Goal: Find contact information: Obtain details needed to contact an individual or organization

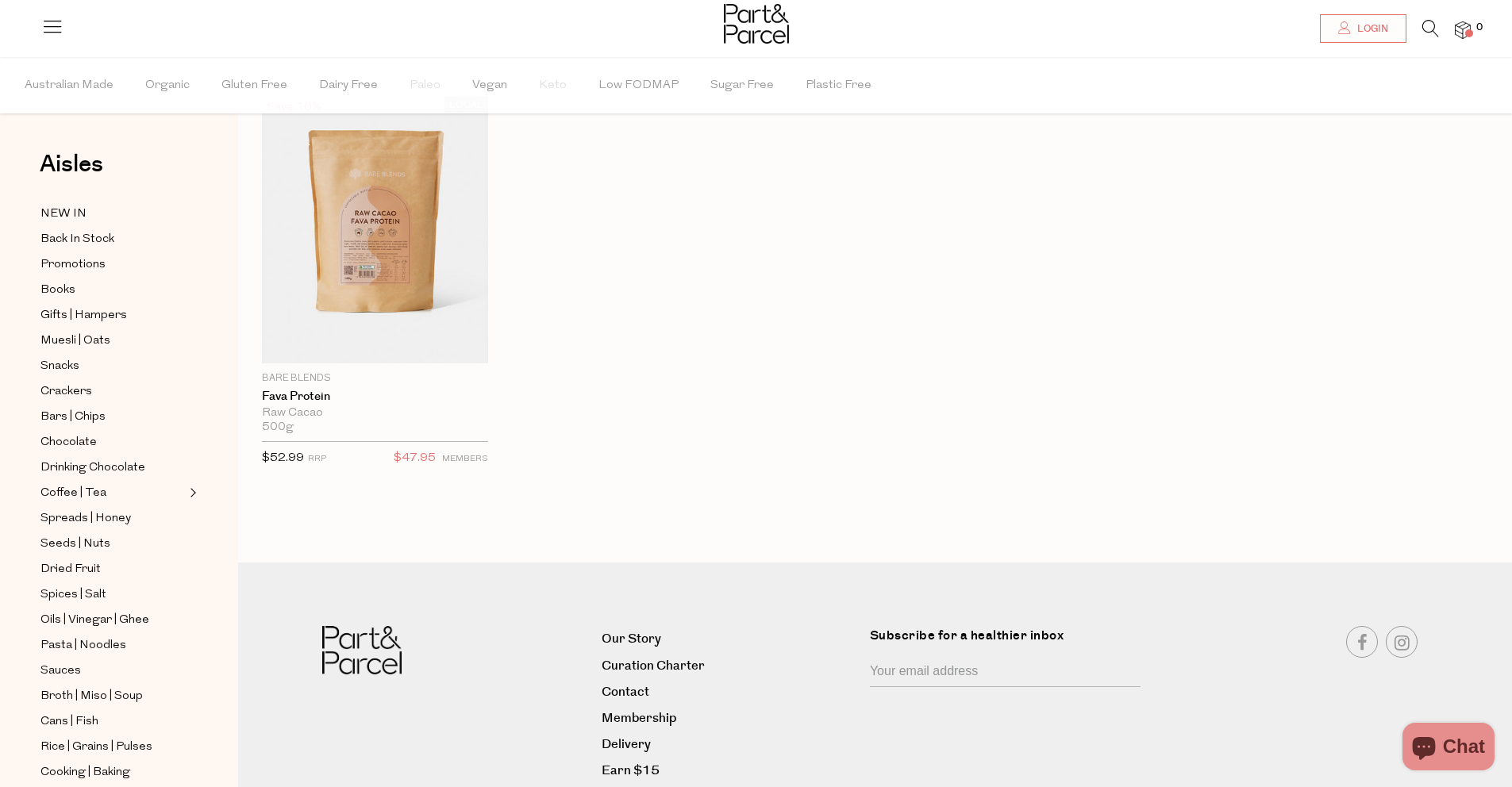
scroll to position [146, 0]
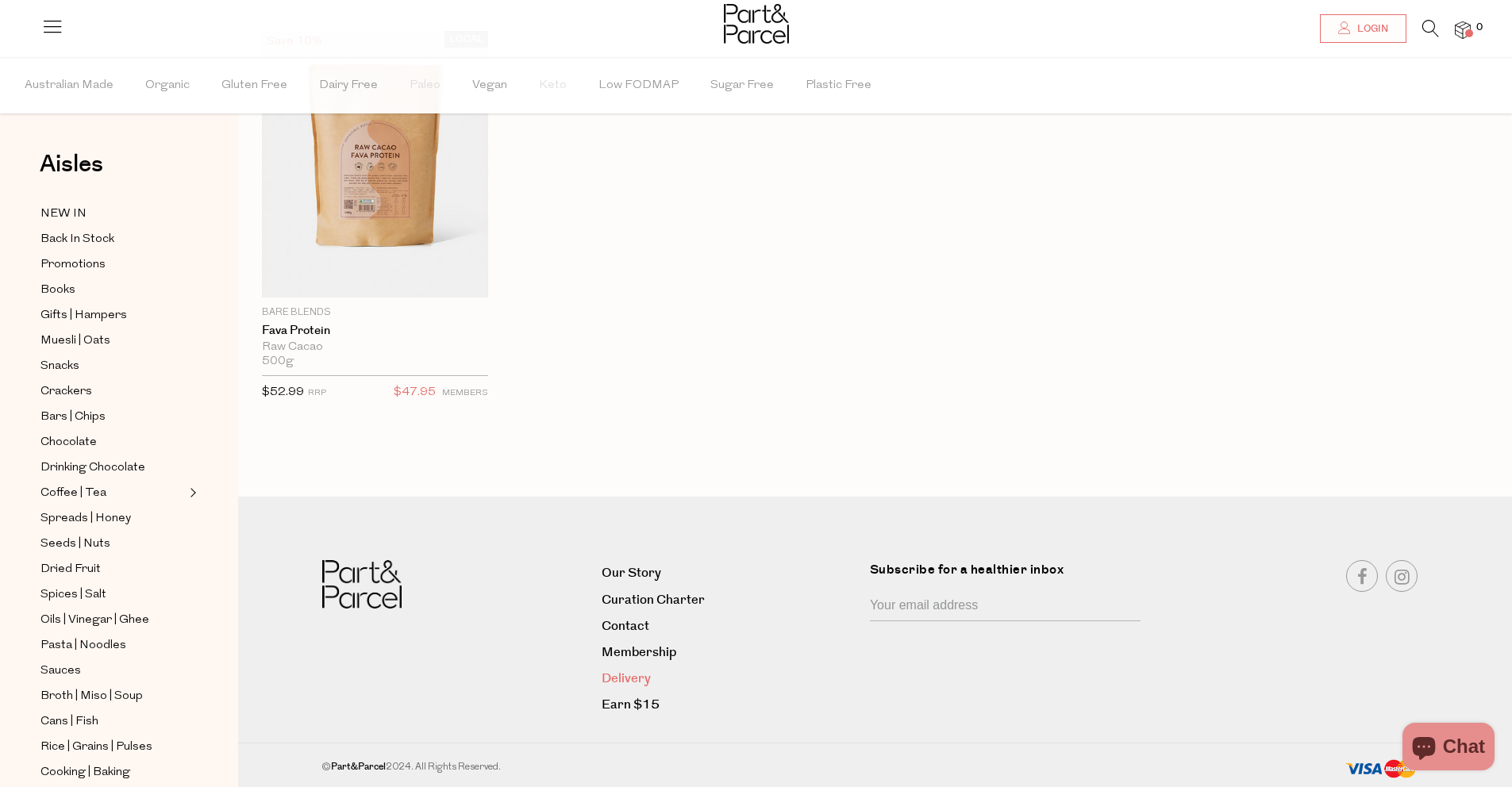
click at [620, 674] on link "Delivery" at bounding box center [730, 679] width 257 height 22
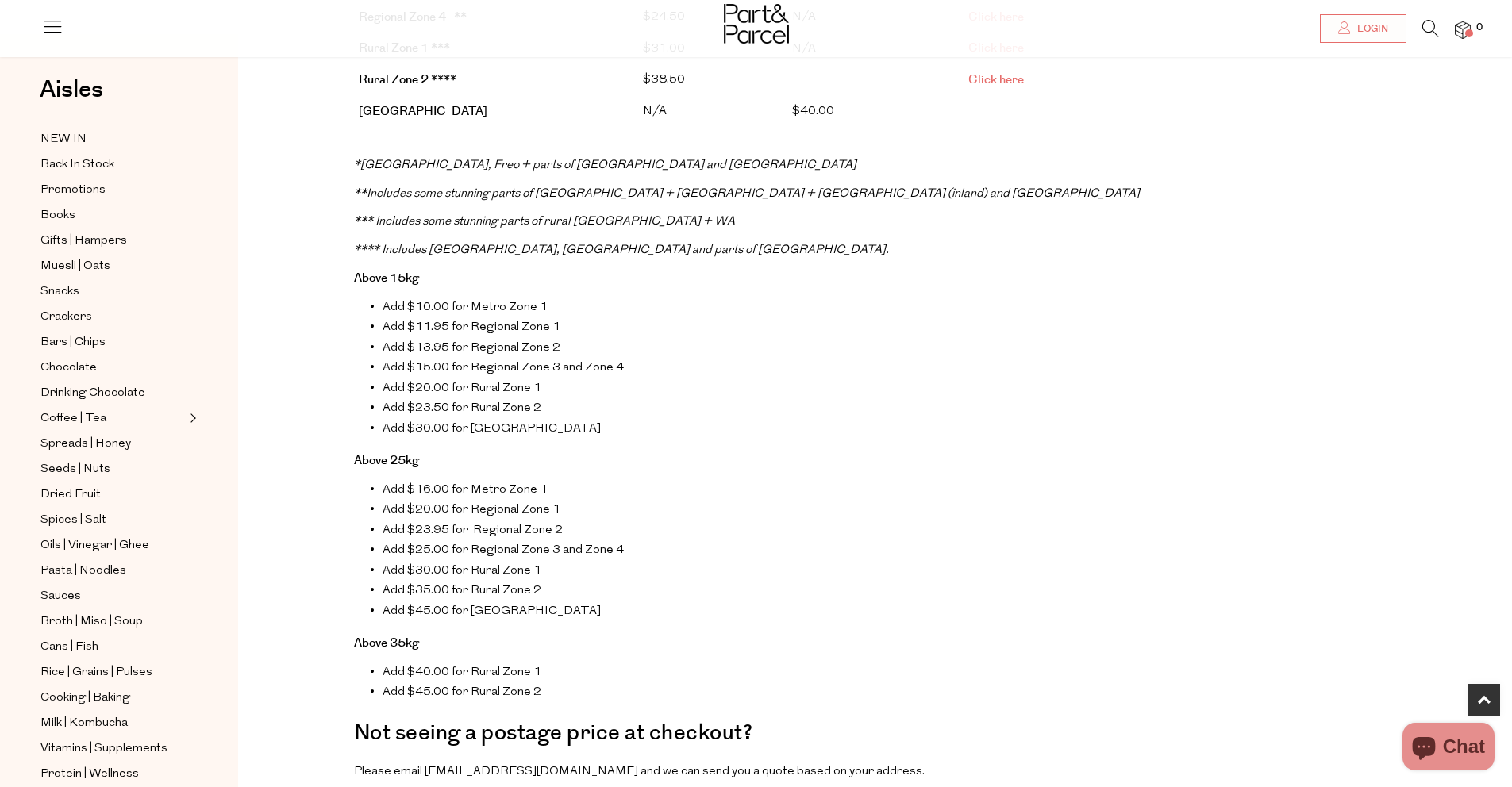
scroll to position [1196, 0]
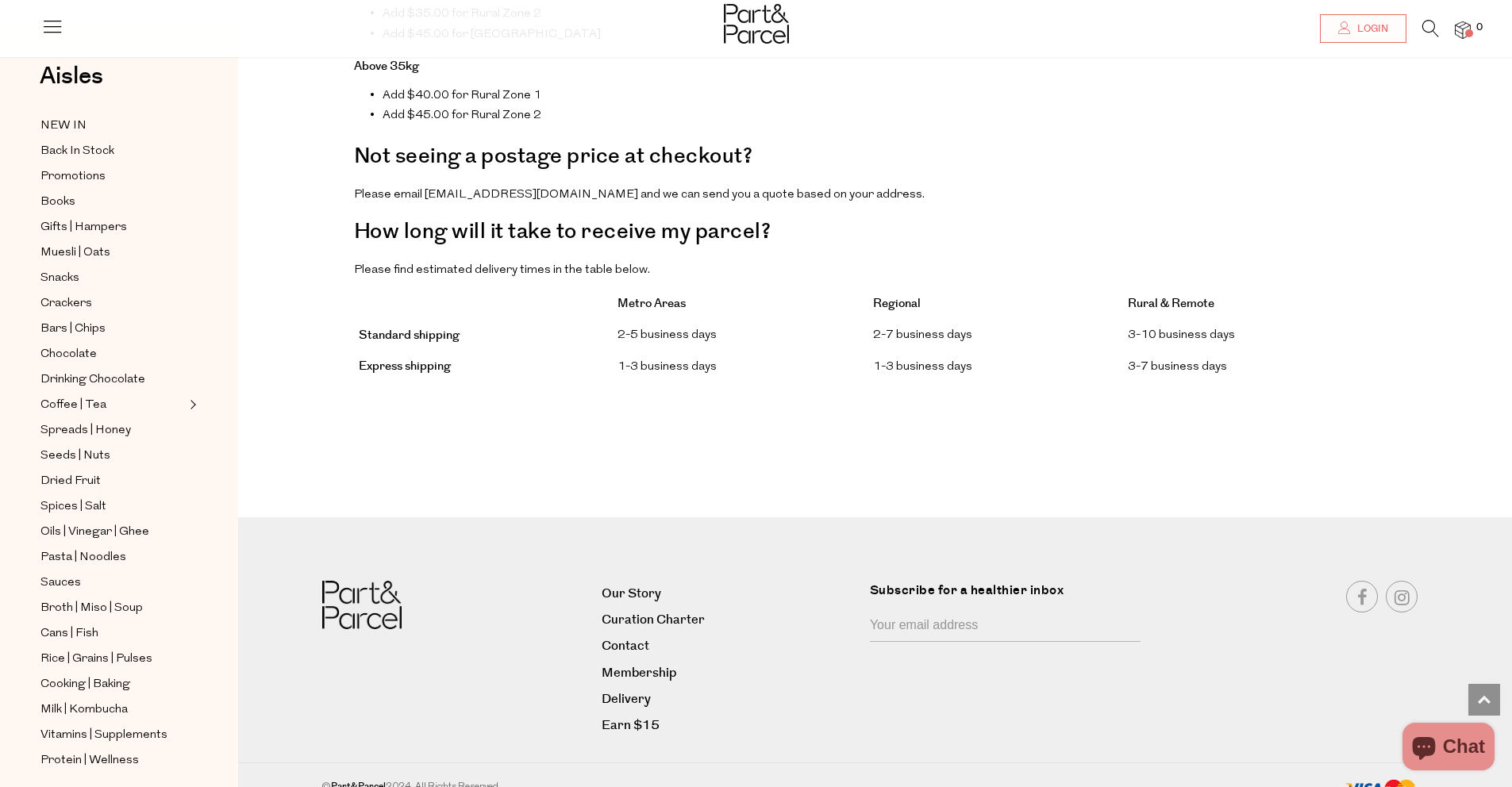
click at [635, 611] on li "Curation Charter" at bounding box center [730, 620] width 257 height 27
click at [635, 635] on link "Contact" at bounding box center [730, 645] width 257 height 22
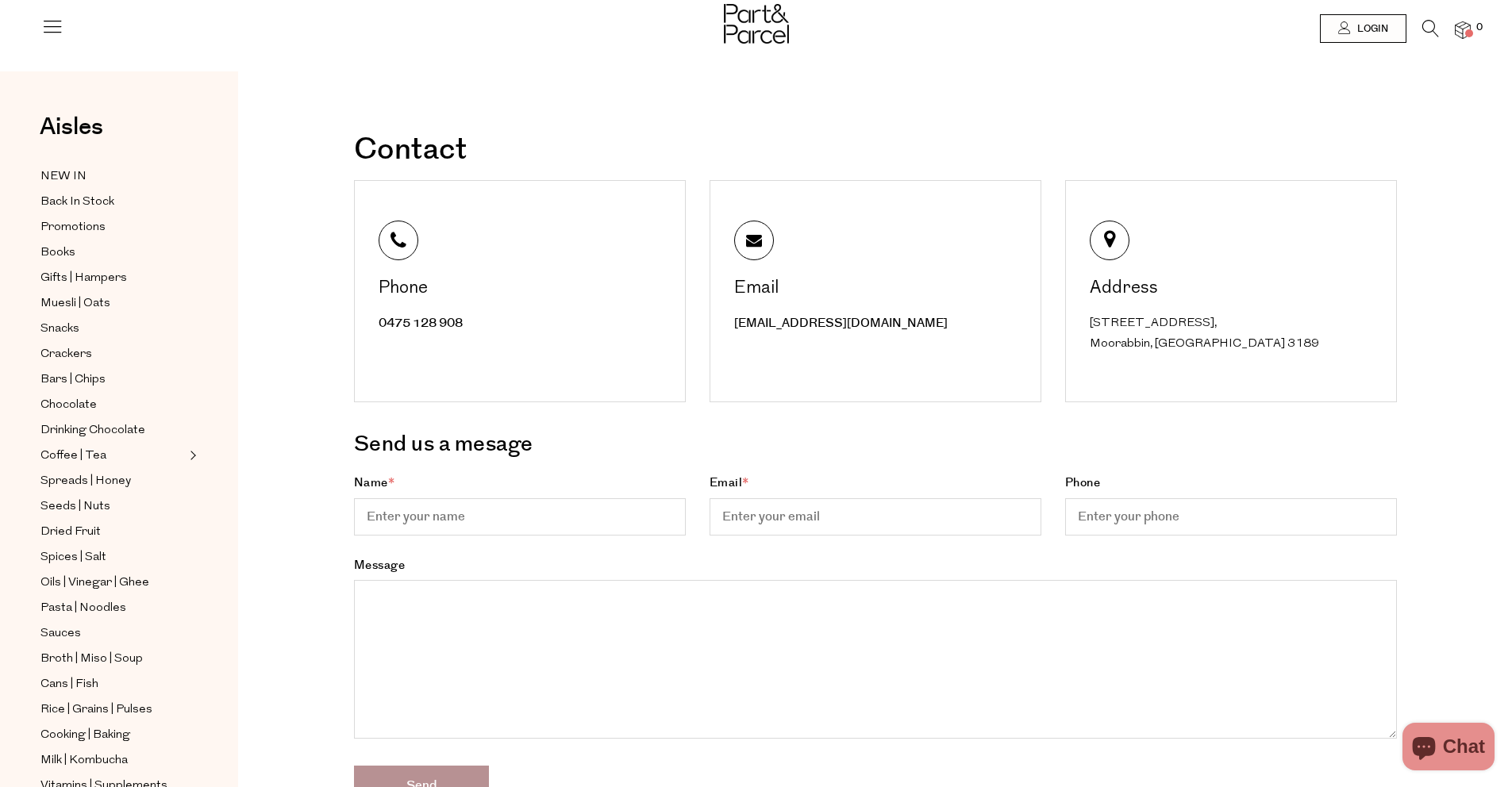
click at [1139, 325] on div "Unit 55, 15 Cochranes Rd, Moorabbin, VIC 3189" at bounding box center [1232, 334] width 286 height 41
drag, startPoint x: 1156, startPoint y: 323, endPoint x: 1212, endPoint y: 349, distance: 61.7
click at [1212, 349] on div "Unit 55, 15 Cochranes Rd, Moorabbin, VIC 3189" at bounding box center [1232, 334] width 286 height 41
copy div "Cochranes Rd, Moorabbin, VIC 3189"
